Goal: Task Accomplishment & Management: Manage account settings

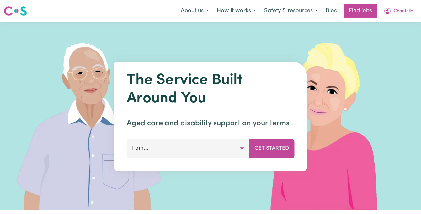
click at [365, 13] on link "Find jobs" at bounding box center [359, 11] width 33 height 14
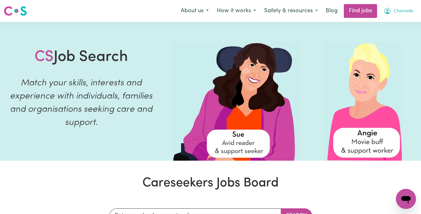
click at [409, 10] on span "Chantelle" at bounding box center [402, 11] width 19 height 7
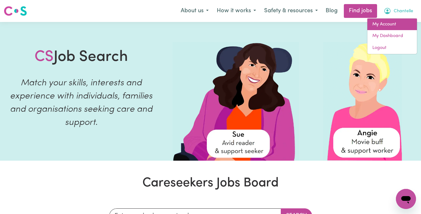
click at [390, 29] on link "My Account" at bounding box center [392, 24] width 50 height 12
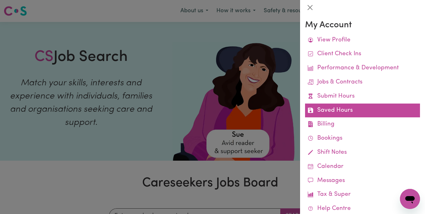
click at [350, 112] on link "Saved Hours" at bounding box center [362, 110] width 115 height 14
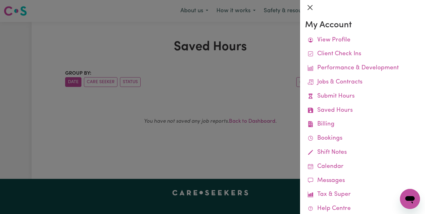
click at [310, 6] on button "Close" at bounding box center [310, 8] width 10 height 10
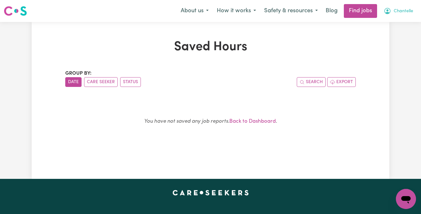
click at [388, 12] on icon "My Account" at bounding box center [387, 11] width 8 height 8
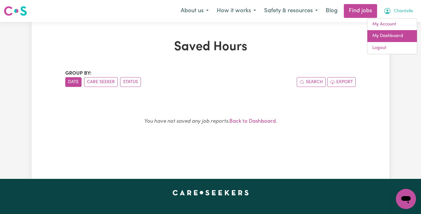
click at [384, 35] on link "My Dashboard" at bounding box center [392, 36] width 50 height 12
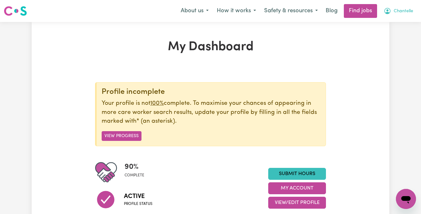
click at [405, 15] on button "Chantelle" at bounding box center [398, 10] width 38 height 13
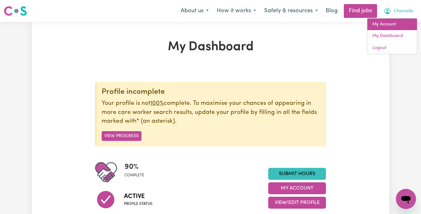
click at [390, 26] on link "My Account" at bounding box center [392, 24] width 50 height 12
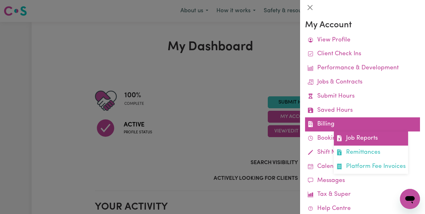
click at [344, 139] on link "Job Reports" at bounding box center [371, 138] width 74 height 14
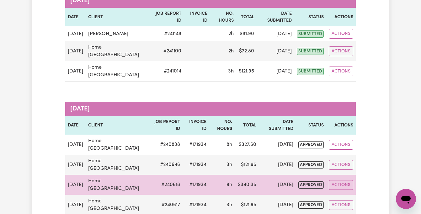
scroll to position [102, 0]
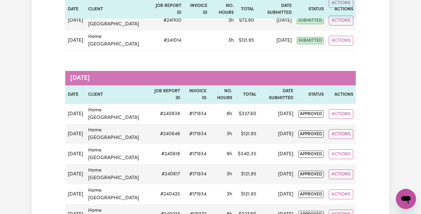
scroll to position [138, 0]
